Goal: Task Accomplishment & Management: Manage account settings

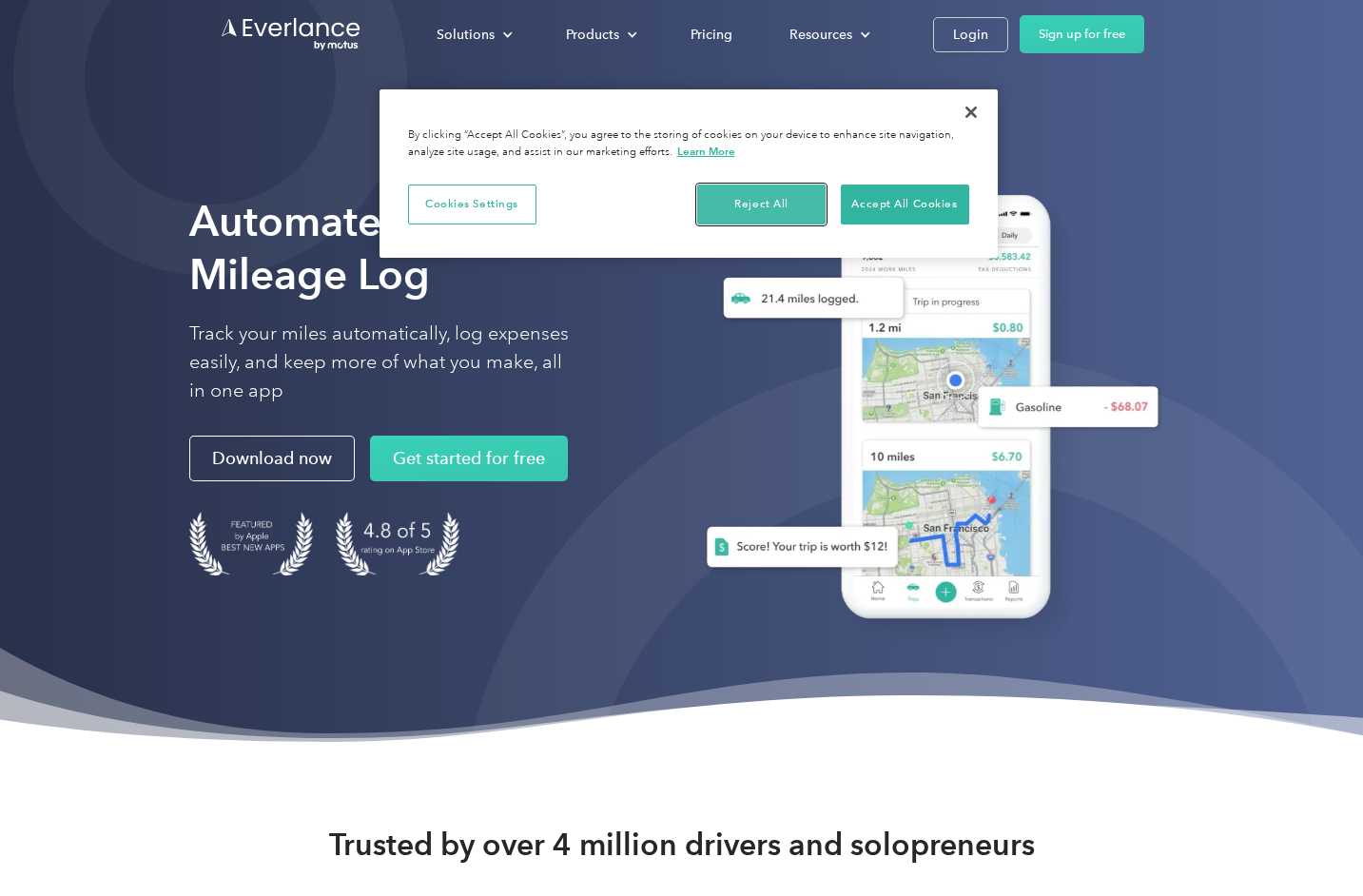
click at [774, 209] on button "Reject All" at bounding box center [761, 205] width 129 height 40
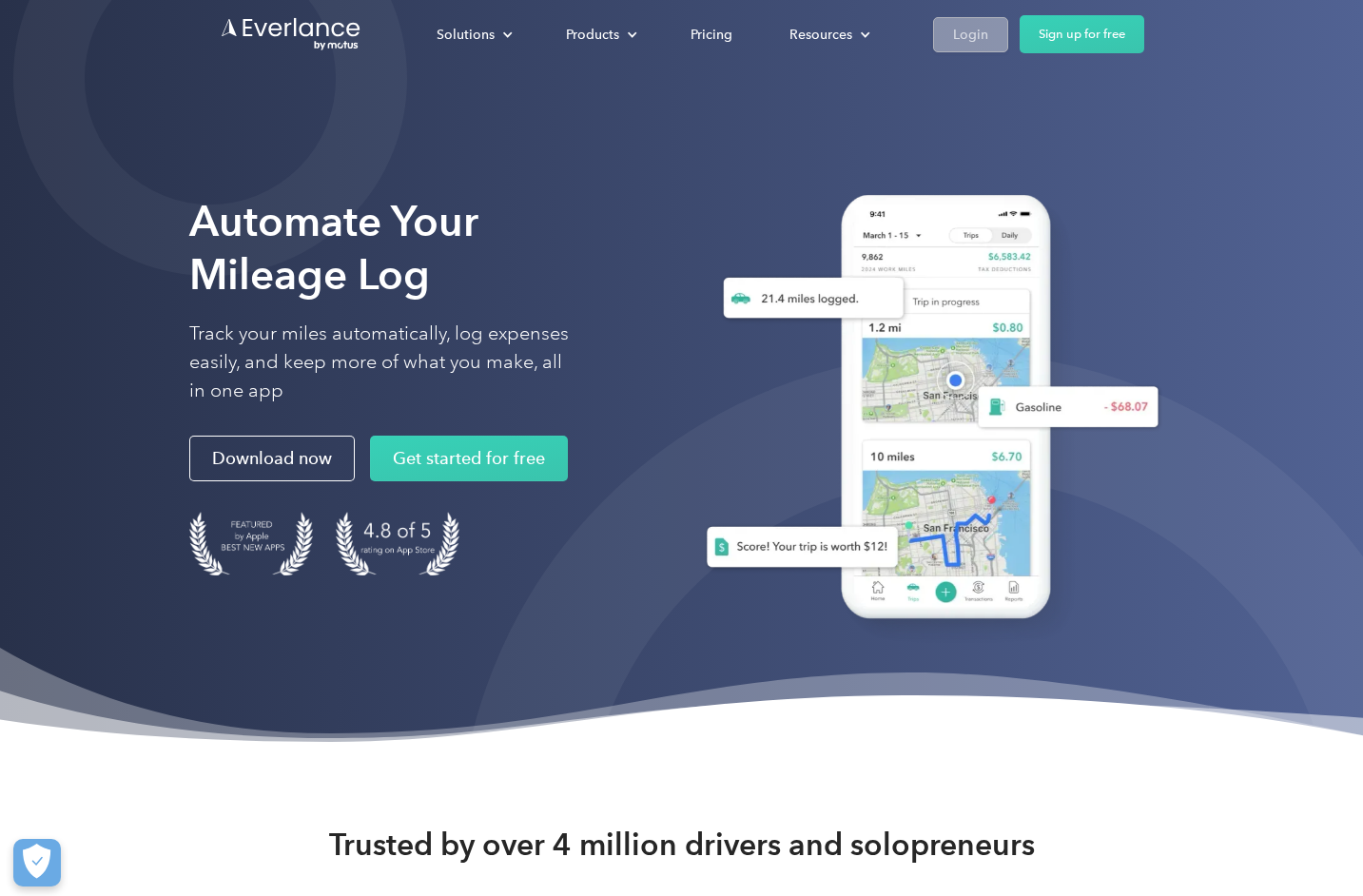
click at [979, 26] on div "Login" at bounding box center [970, 35] width 36 height 24
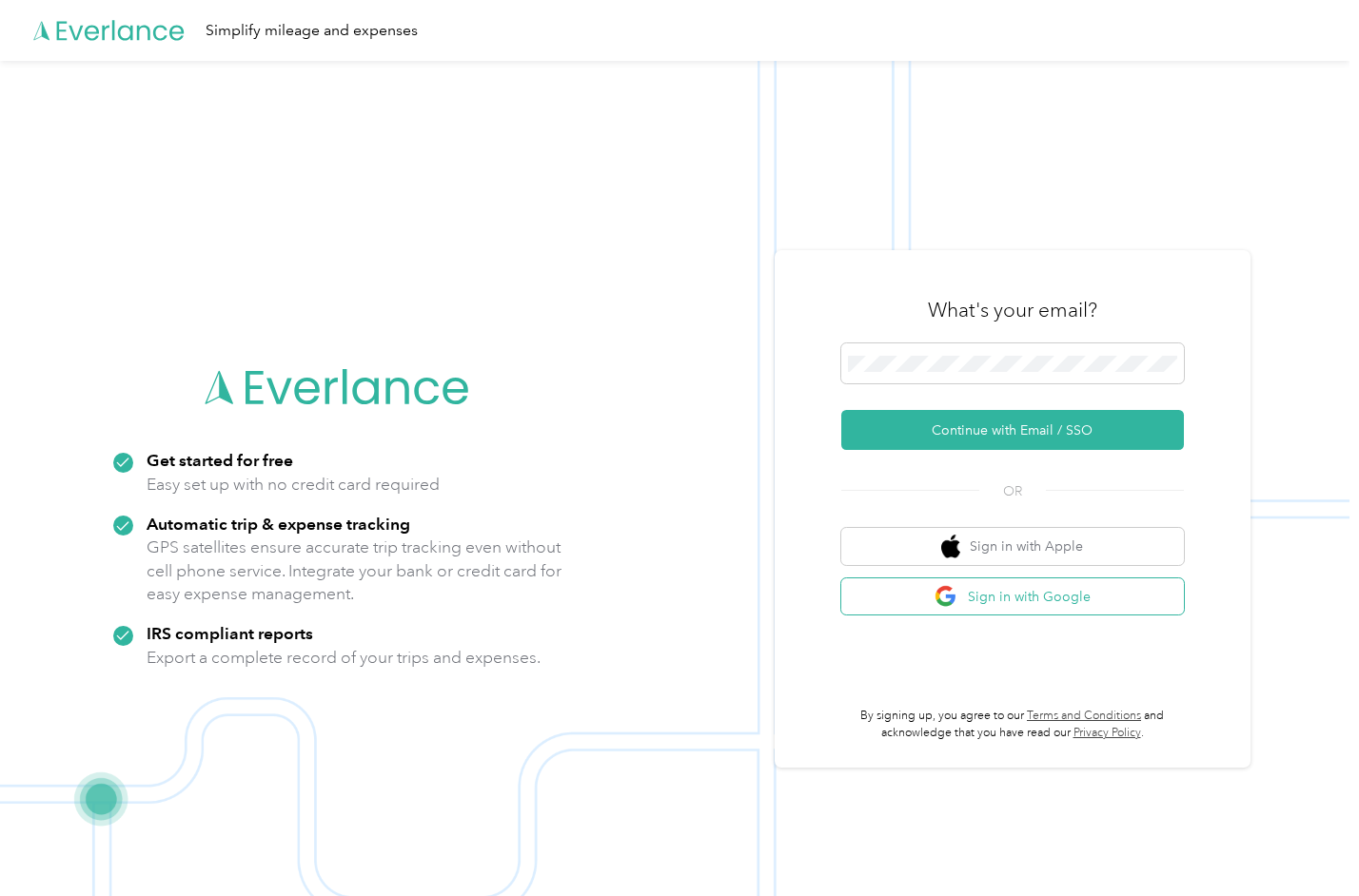
click at [869, 600] on button "Sign in with Google" at bounding box center [1013, 597] width 342 height 37
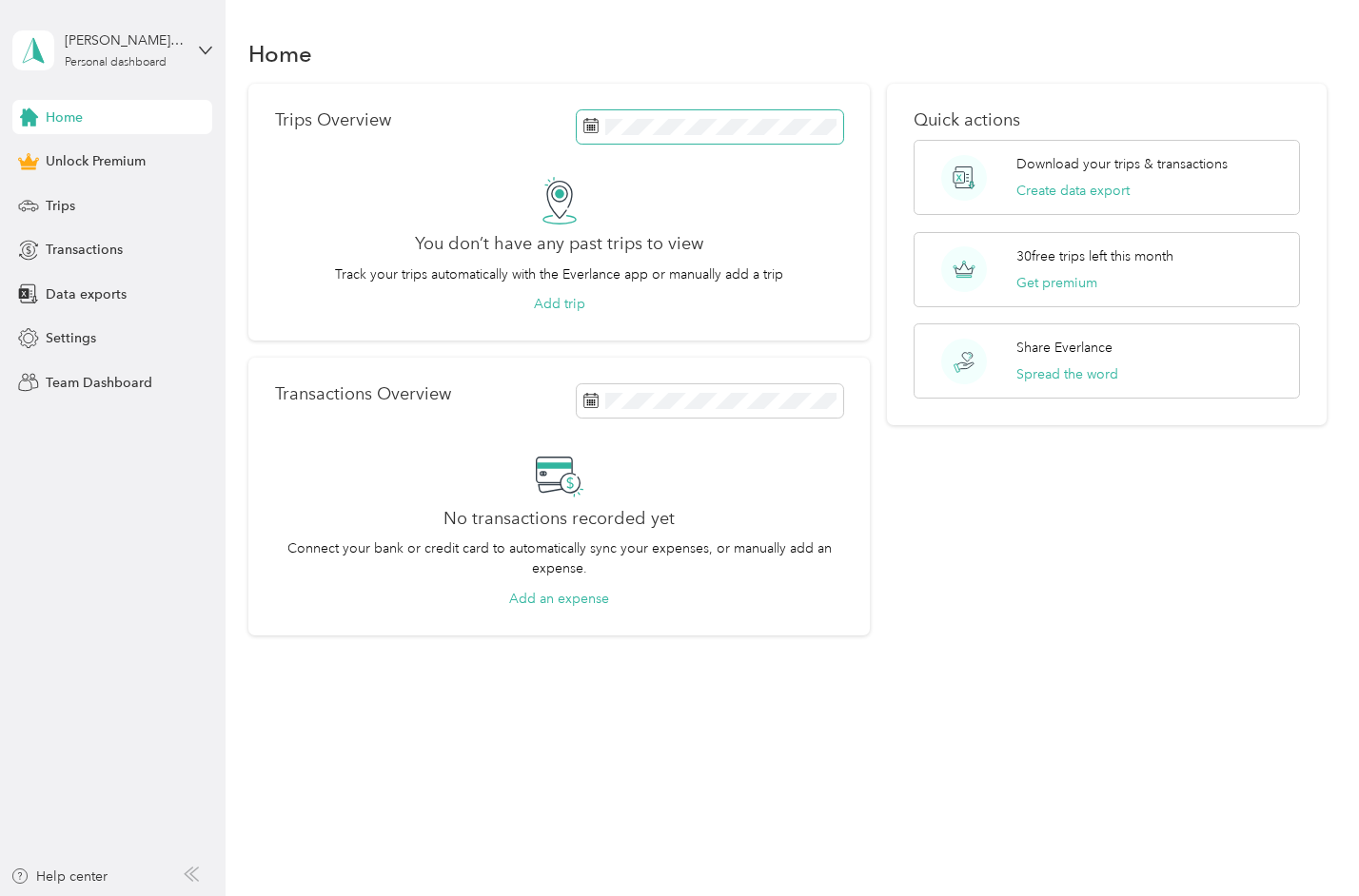
click at [608, 127] on span at bounding box center [710, 127] width 266 height 34
click at [654, 135] on span at bounding box center [710, 127] width 266 height 34
click at [61, 197] on span "Trips" at bounding box center [60, 206] width 30 height 20
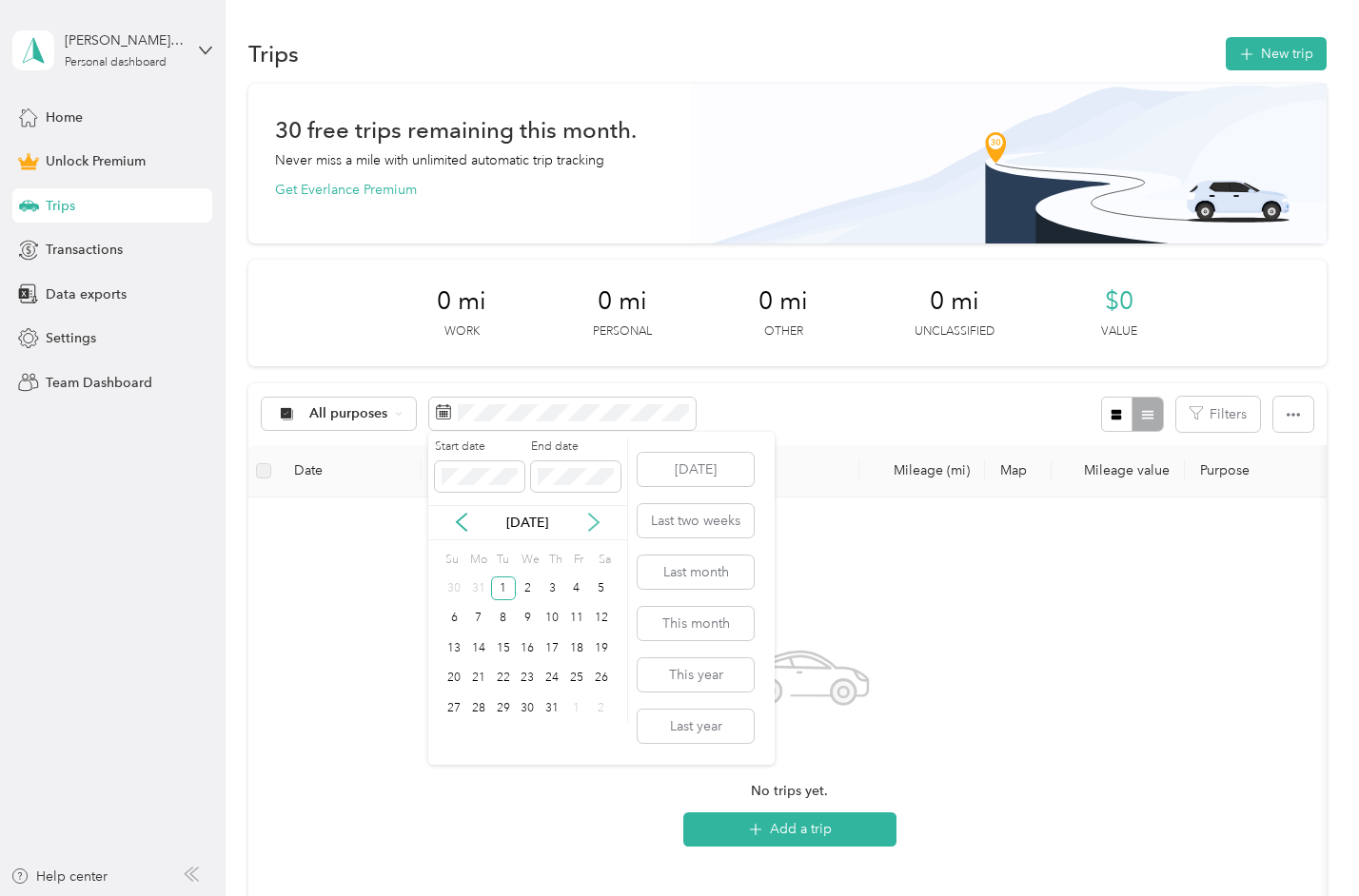
click at [592, 518] on icon at bounding box center [593, 523] width 10 height 17
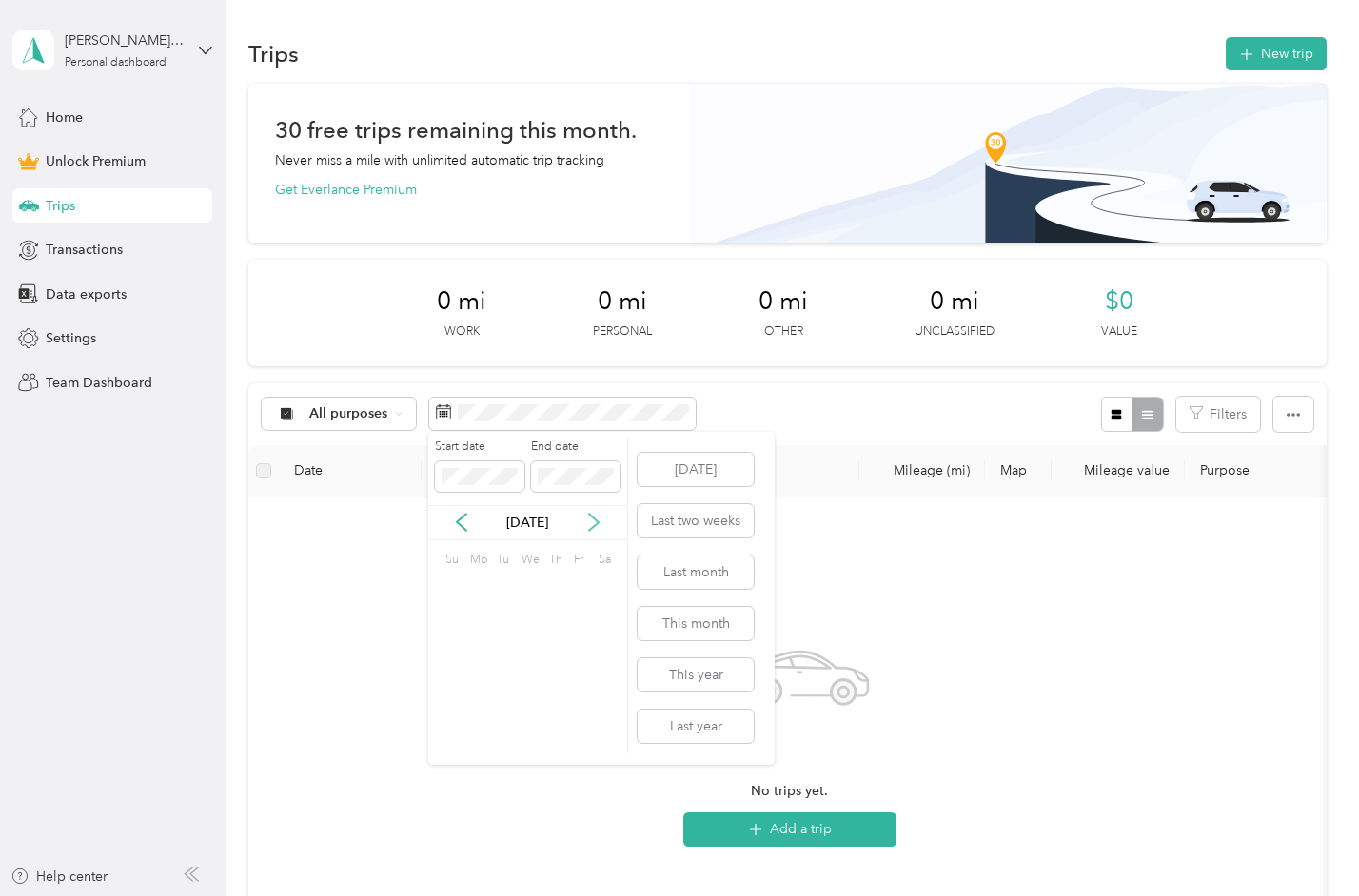
click at [592, 518] on icon at bounding box center [593, 523] width 10 height 17
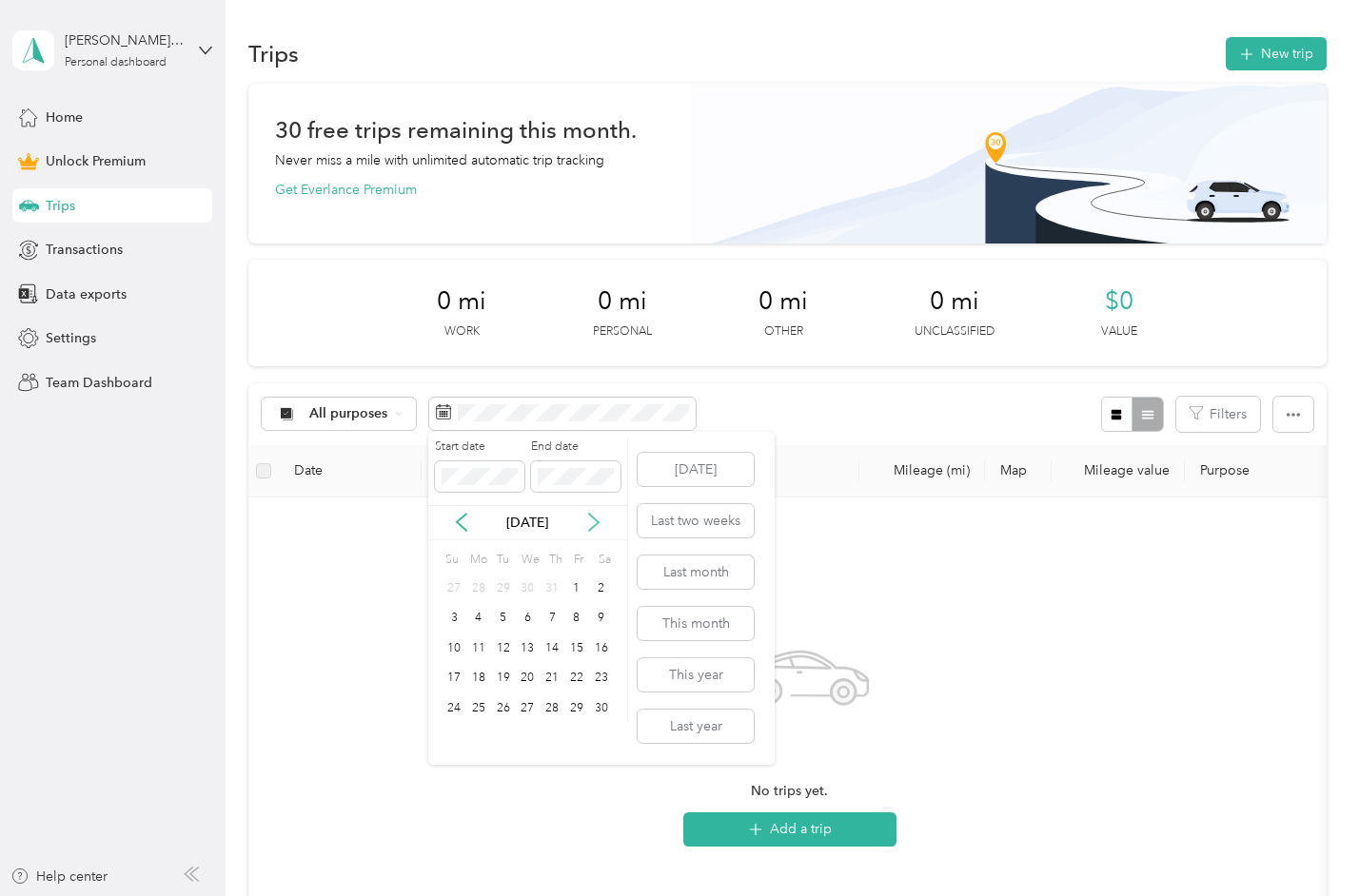
click at [592, 518] on icon at bounding box center [593, 523] width 10 height 17
click at [501, 703] on div "31" at bounding box center [504, 708] width 25 height 24
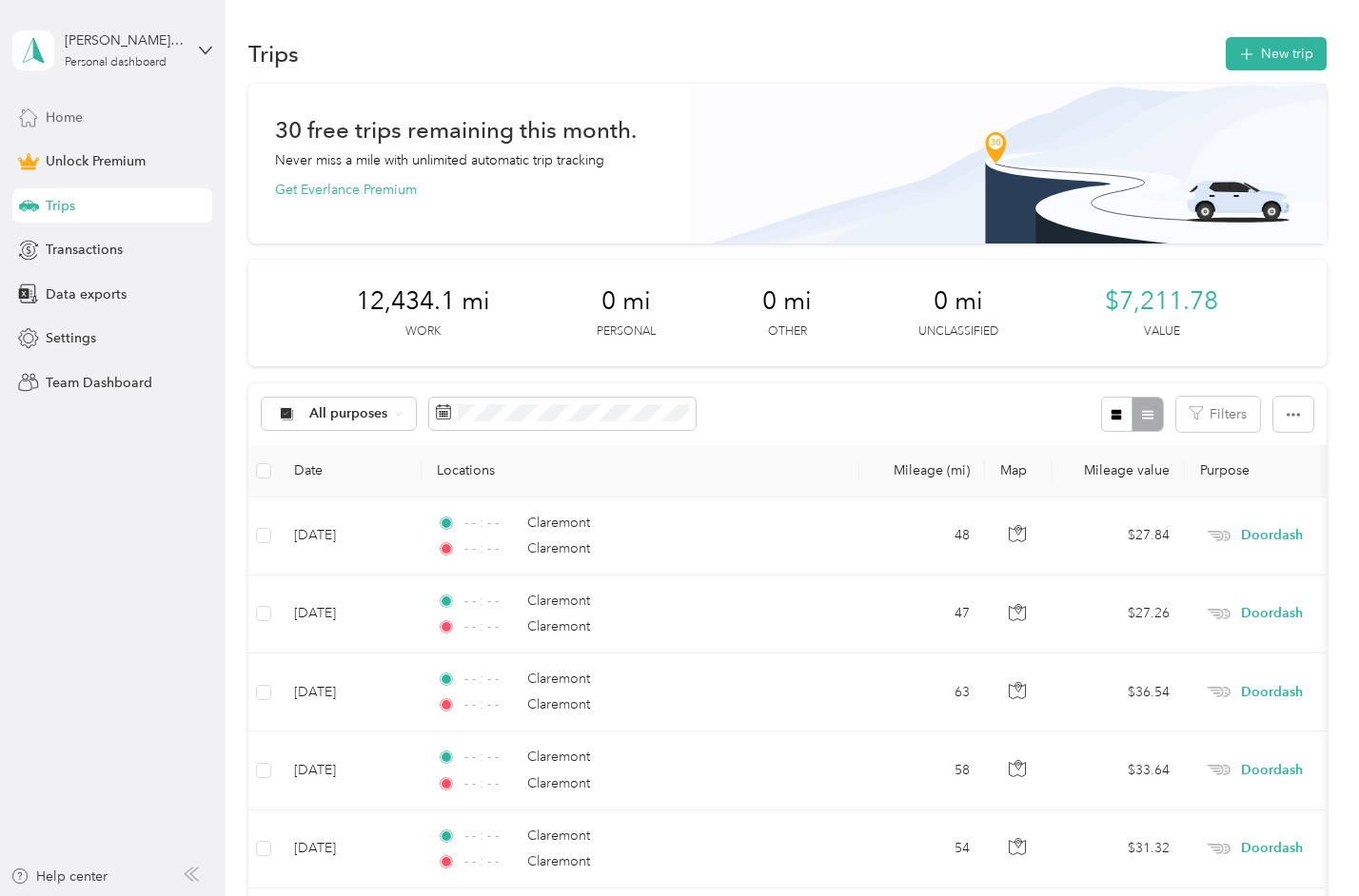
click at [68, 115] on span "Home" at bounding box center [63, 117] width 38 height 20
